Goal: Manage account settings: Manage account settings

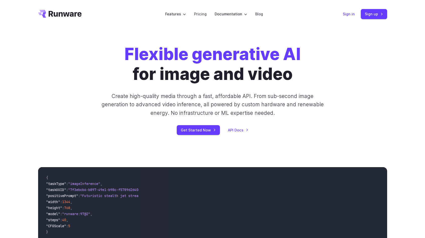
click at [355, 15] on link "Sign in" at bounding box center [349, 14] width 12 height 6
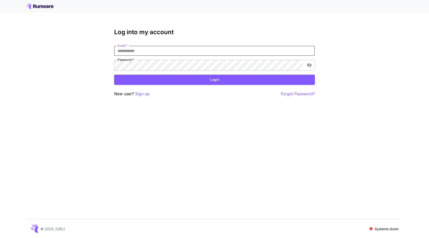
click at [169, 56] on input "Email   *" at bounding box center [214, 51] width 201 height 10
paste input "**********"
type input "**********"
click at [150, 84] on button "Login" at bounding box center [214, 80] width 201 height 10
click at [59, 73] on div "**********" at bounding box center [214, 119] width 429 height 238
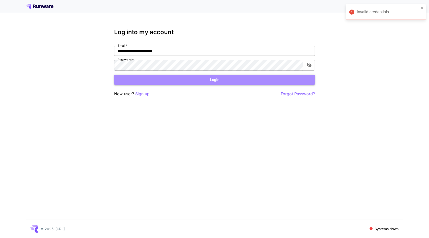
click at [187, 85] on button "Login" at bounding box center [214, 80] width 201 height 10
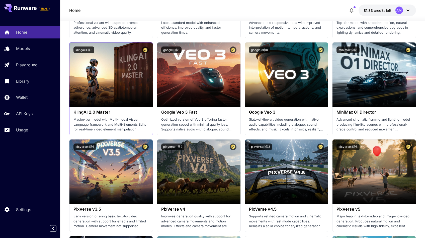
scroll to position [356, 0]
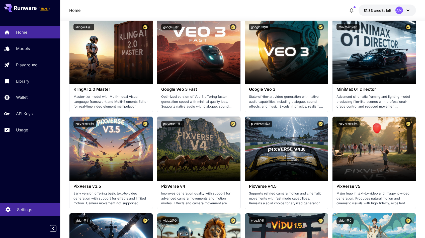
click at [22, 207] on p "Settings" at bounding box center [24, 209] width 15 height 6
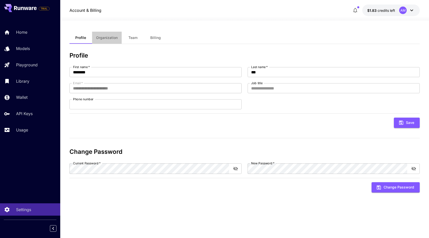
click at [101, 40] on span "Organization" at bounding box center [107, 37] width 22 height 5
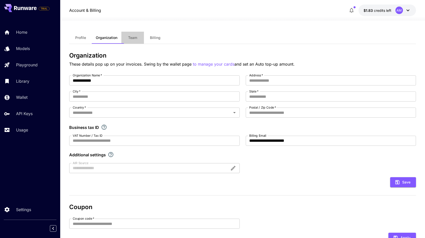
click at [137, 43] on button "Team" at bounding box center [132, 38] width 23 height 12
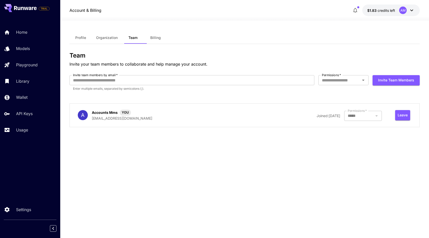
click at [155, 40] on span "Billing" at bounding box center [155, 37] width 11 height 5
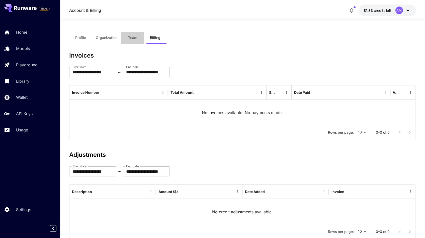
click at [131, 37] on button "Team" at bounding box center [132, 38] width 23 height 12
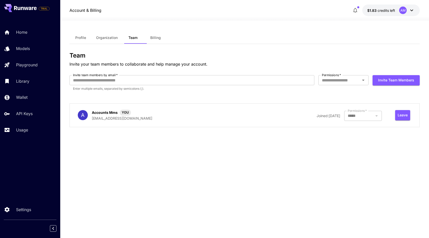
click at [410, 12] on icon at bounding box center [412, 10] width 6 height 6
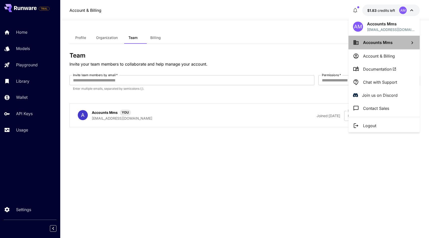
click at [374, 41] on span "Accounts Mms" at bounding box center [378, 42] width 30 height 5
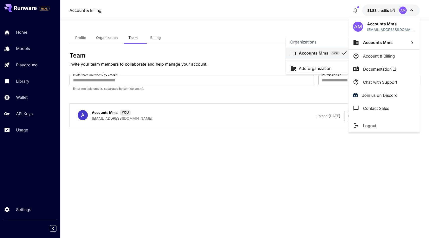
click at [232, 59] on div at bounding box center [214, 119] width 429 height 238
click at [262, 63] on div at bounding box center [214, 119] width 429 height 238
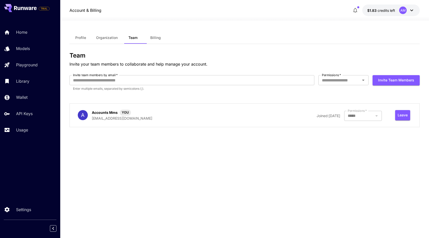
click at [359, 121] on div at bounding box center [363, 116] width 38 height 10
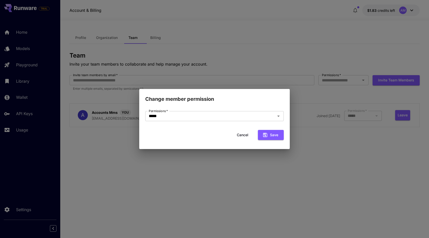
click at [239, 135] on button "Cancel" at bounding box center [242, 135] width 23 height 10
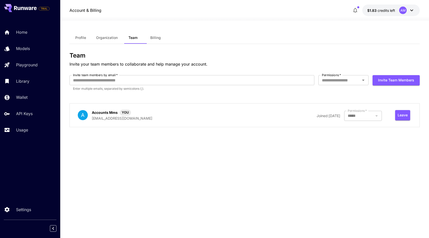
click at [355, 121] on div at bounding box center [363, 116] width 38 height 10
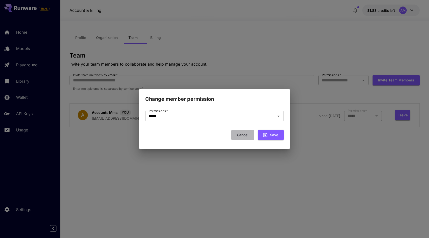
click at [245, 134] on button "Cancel" at bounding box center [242, 135] width 23 height 10
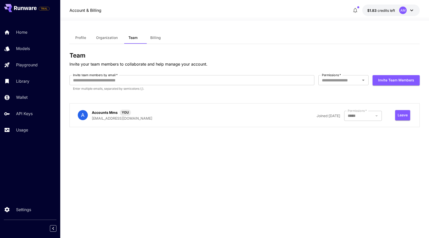
click at [83, 40] on span "Profile" at bounding box center [80, 37] width 11 height 5
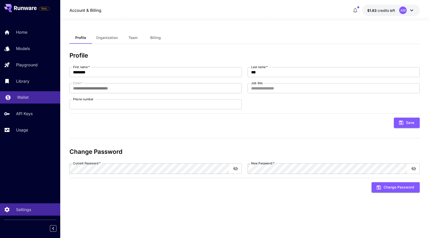
click at [19, 100] on p "Wallet" at bounding box center [23, 97] width 12 height 6
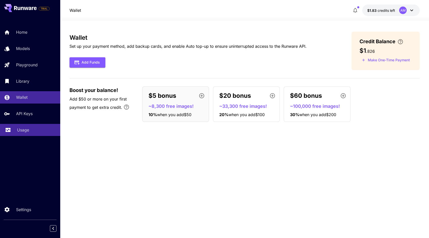
click at [26, 133] on p "Usage" at bounding box center [23, 130] width 12 height 6
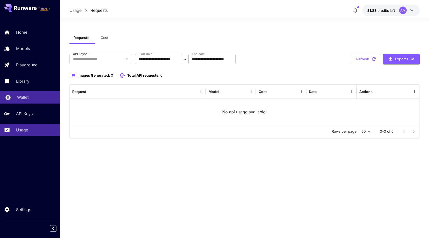
click at [22, 100] on p "Wallet" at bounding box center [23, 97] width 12 height 6
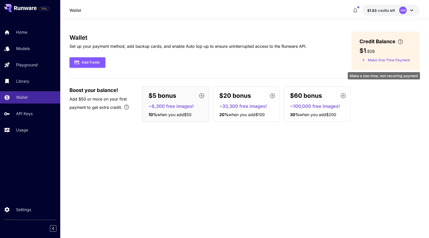
click at [376, 64] on button "Make One-Time Payment" at bounding box center [386, 60] width 53 height 8
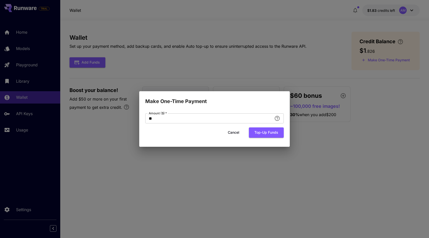
click at [236, 136] on button "Cancel" at bounding box center [233, 132] width 23 height 10
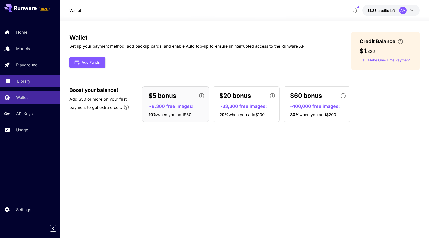
click at [39, 84] on div "Library" at bounding box center [36, 81] width 39 height 6
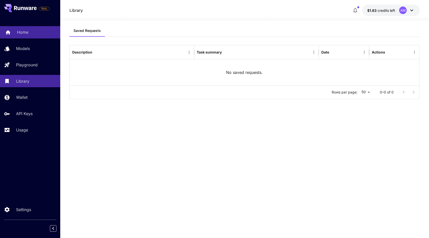
click at [17, 35] on link "Home" at bounding box center [30, 32] width 60 height 12
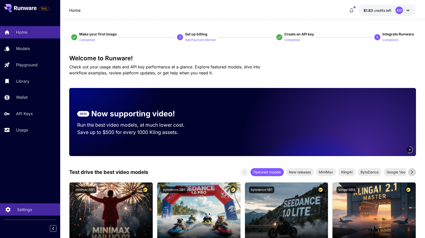
click at [28, 211] on p "Settings" at bounding box center [24, 209] width 15 height 6
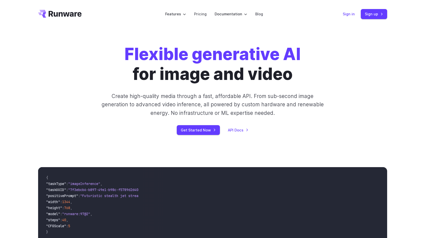
click at [355, 16] on link "Sign in" at bounding box center [349, 14] width 12 height 6
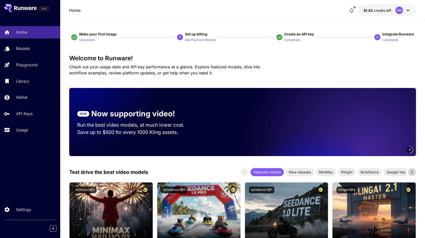
click at [407, 11] on icon at bounding box center [408, 10] width 6 height 6
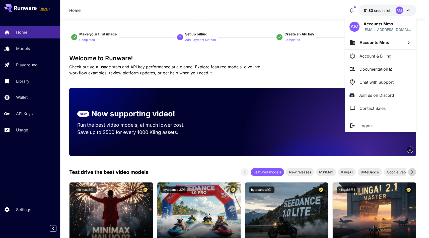
click at [373, 129] on p "Logout" at bounding box center [366, 125] width 13 height 6
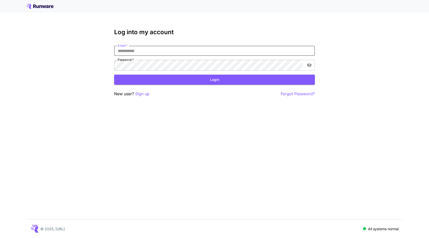
click at [195, 56] on input "Email   *" at bounding box center [214, 51] width 201 height 10
type input "**********"
click at [226, 85] on button "Login" at bounding box center [214, 80] width 201 height 10
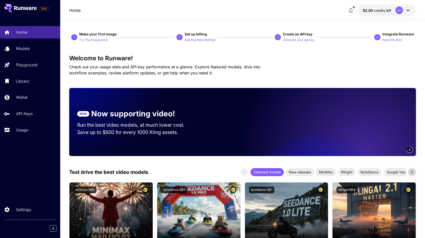
click at [409, 10] on icon at bounding box center [408, 10] width 6 height 6
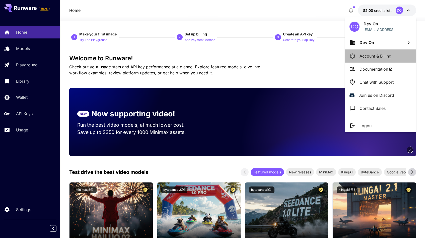
click at [374, 58] on p "Account & Billing" at bounding box center [376, 56] width 32 height 6
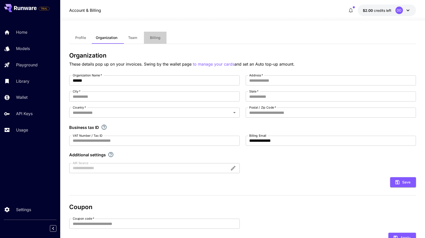
click at [157, 39] on span "Billing" at bounding box center [155, 37] width 11 height 5
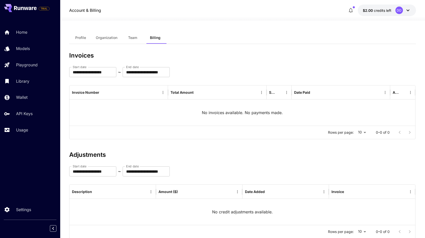
click at [413, 9] on button "$2.00 credits left DO" at bounding box center [387, 11] width 58 height 12
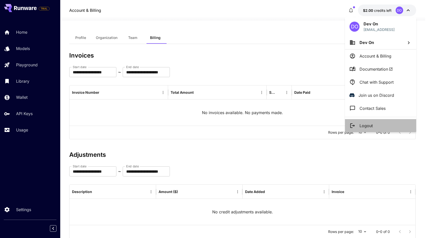
click at [360, 132] on li "Logout" at bounding box center [380, 125] width 71 height 13
